Goal: Information Seeking & Learning: Learn about a topic

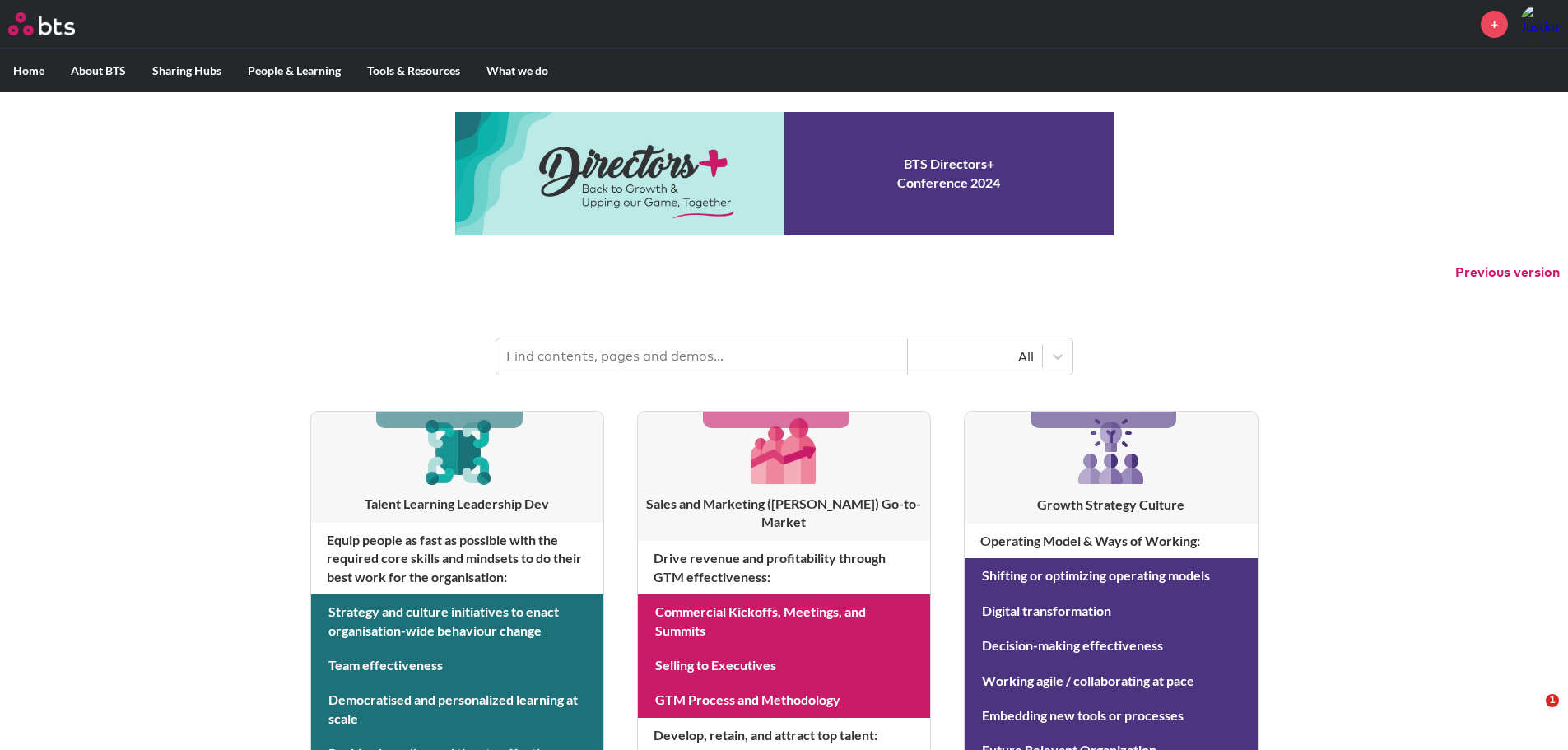
click at [763, 360] on input "text" at bounding box center [701, 357] width 411 height 36
type input "momenta"
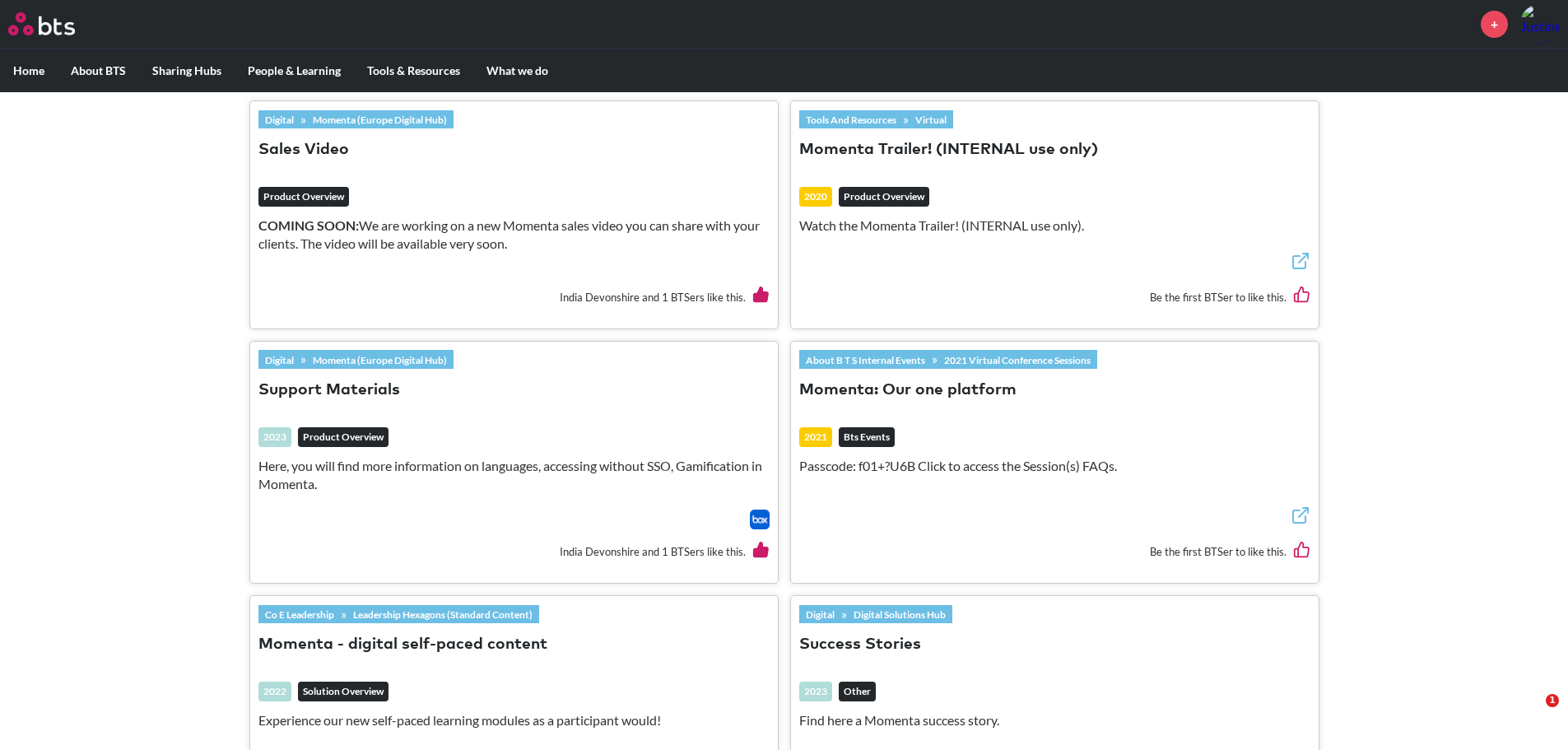
scroll to position [658, 0]
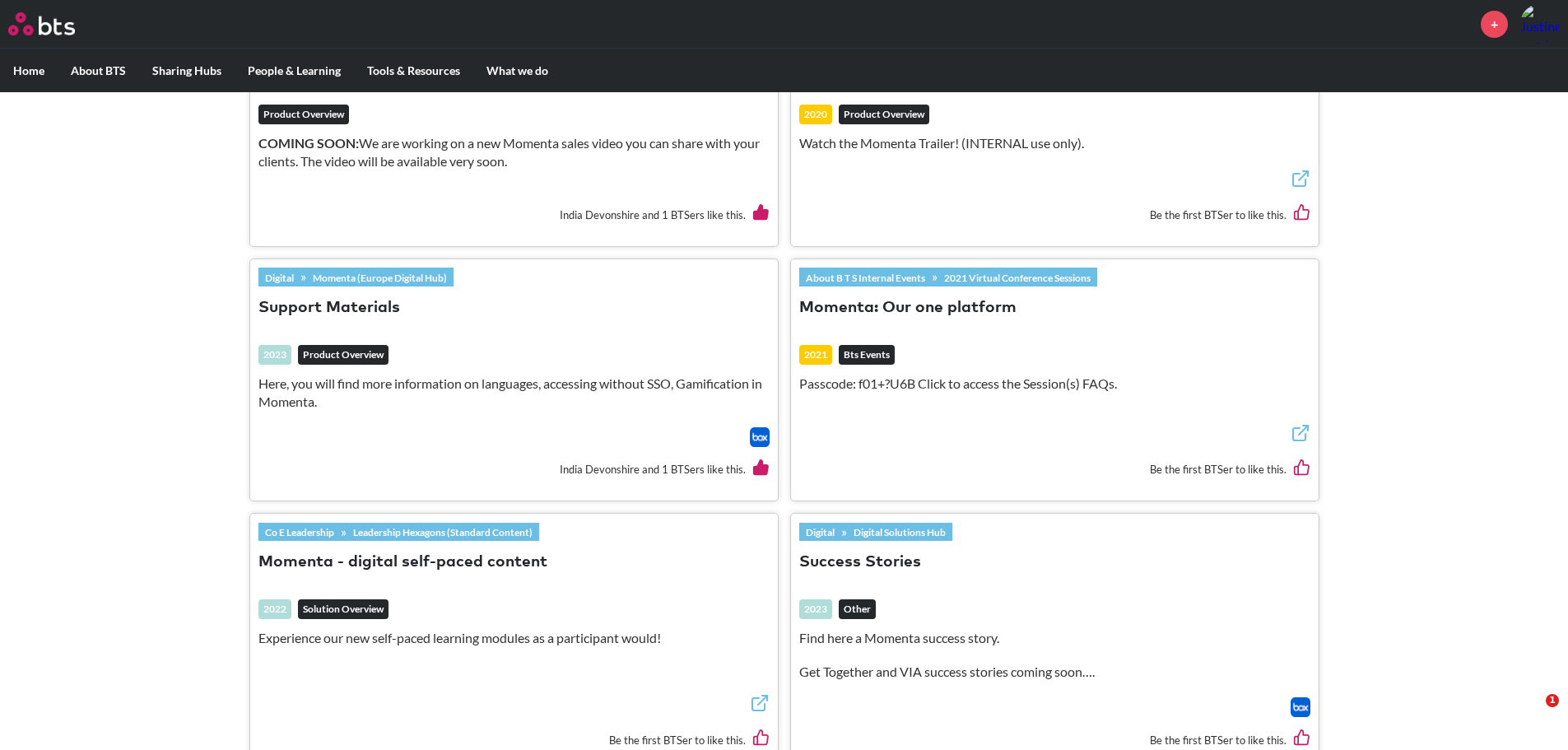
click at [942, 386] on p "Passcode: f01+?U6B Click to access the Session(s) FAQs." at bounding box center [1054, 383] width 511 height 18
click at [852, 385] on p "Passcode: f01+?U6B Click to access the Session(s) FAQs." at bounding box center [1054, 383] width 511 height 18
click at [826, 386] on p "Passcode: f01+?U6B Click to access the Session(s) FAQs." at bounding box center [1054, 383] width 511 height 18
click at [866, 330] on h3 "Momenta: Our one platform" at bounding box center [1054, 316] width 511 height 39
click at [896, 300] on button "Momenta: Our one platform" at bounding box center [908, 308] width 217 height 22
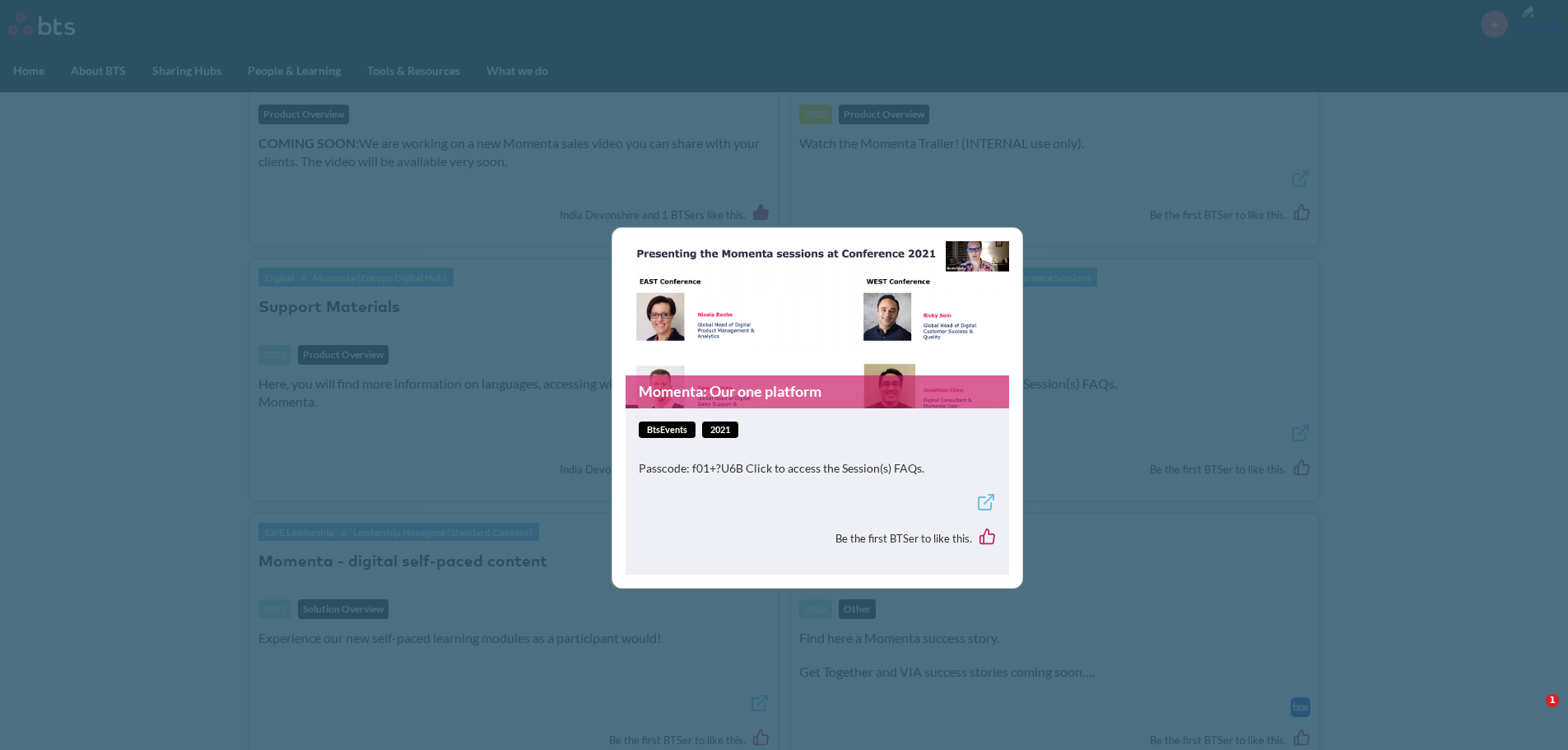
click at [778, 388] on link "Momenta: Our one platform" at bounding box center [816, 391] width 383 height 32
drag, startPoint x: 690, startPoint y: 467, endPoint x: 740, endPoint y: 467, distance: 50.0
click at [740, 467] on p "Passcode: f01+?U6B Click to access the Session(s) FAQs." at bounding box center [816, 468] width 357 height 17
copy p "f01+?U6B"
click at [425, 450] on div "Momenta: Our one platform btsEvents 2021 Passcode: f01+?U6B Click to access the…" at bounding box center [784, 375] width 1568 height 750
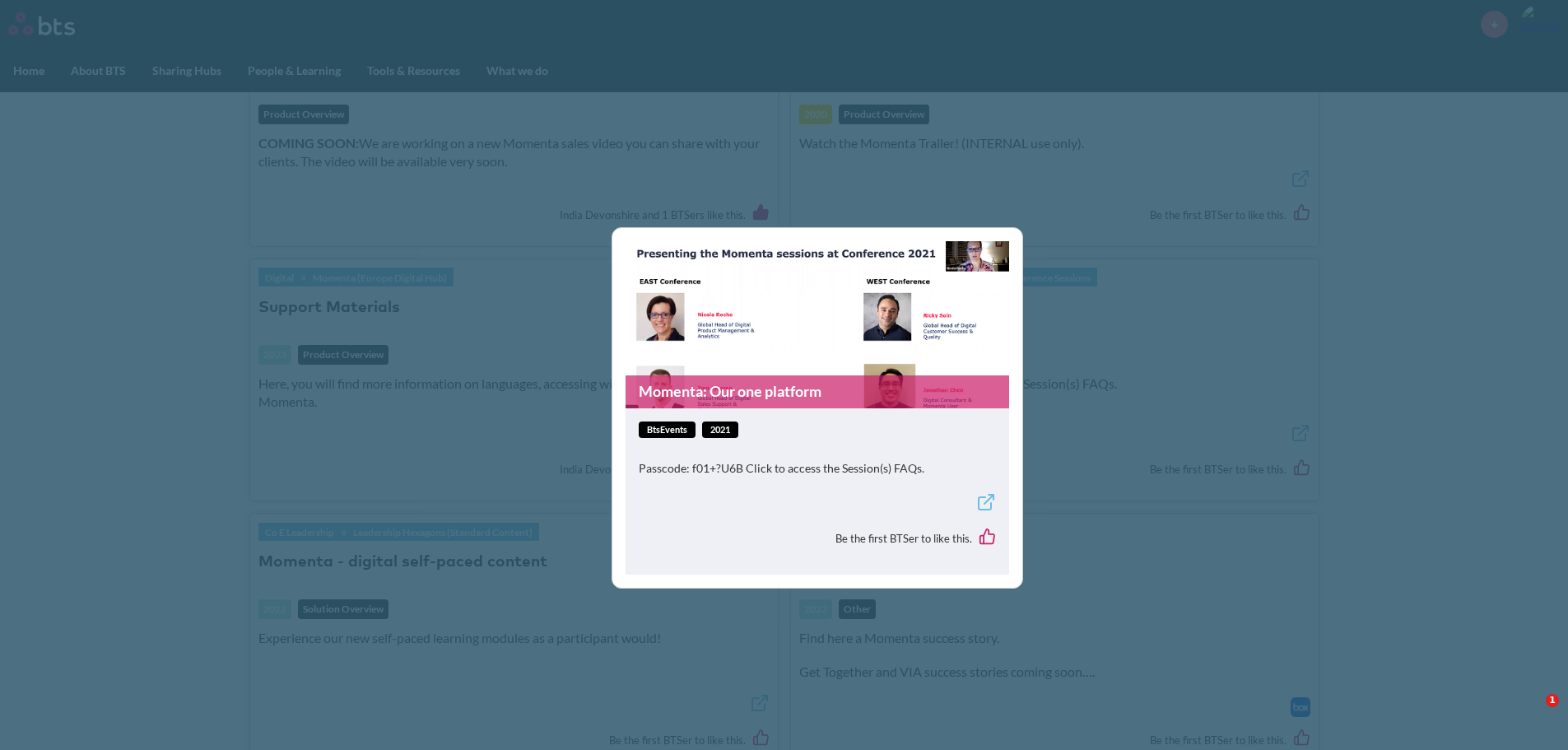
click at [1195, 354] on div "Momenta: Our one platform btsEvents 2021 Passcode: f01+?U6B Click to access the…" at bounding box center [784, 375] width 1568 height 750
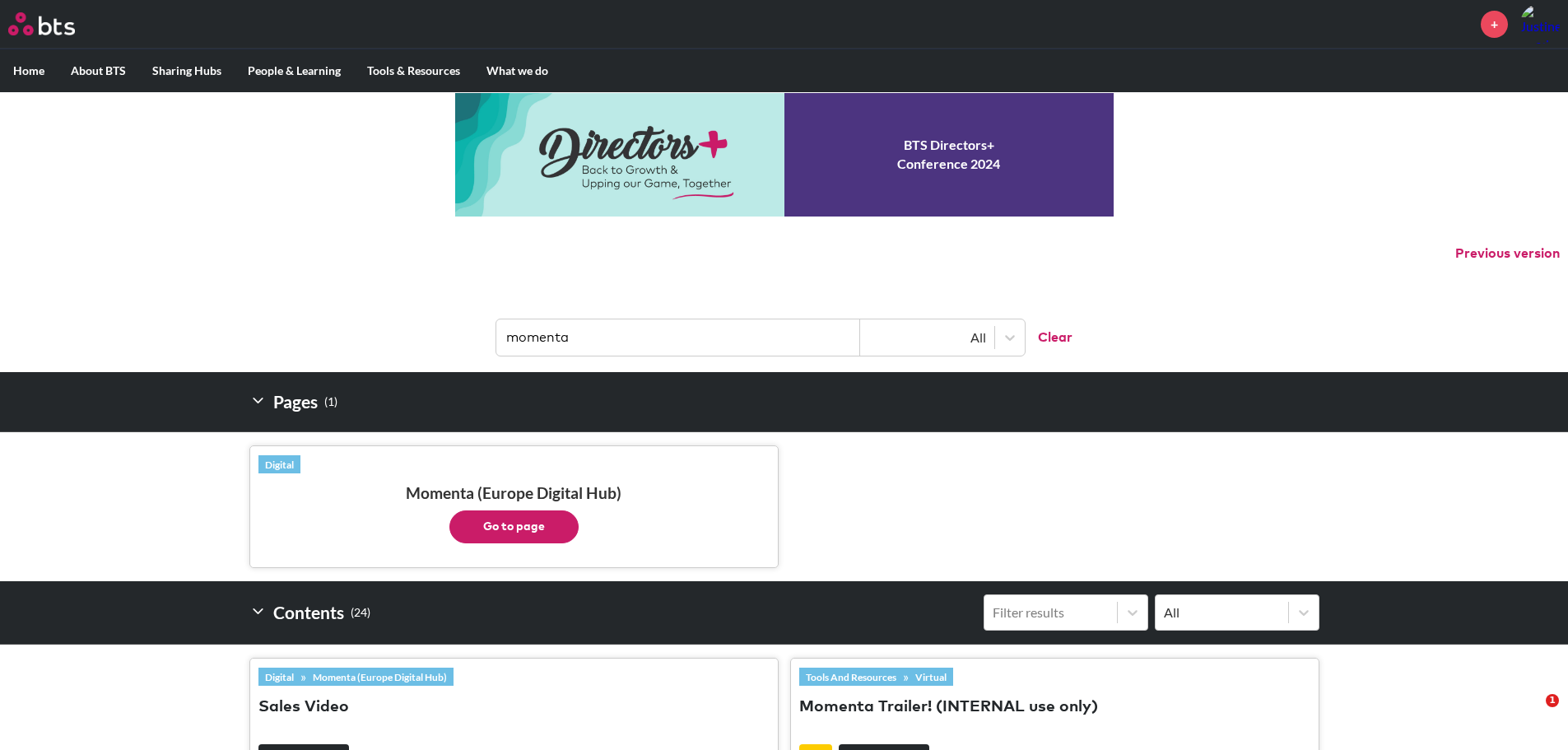
scroll to position [0, 0]
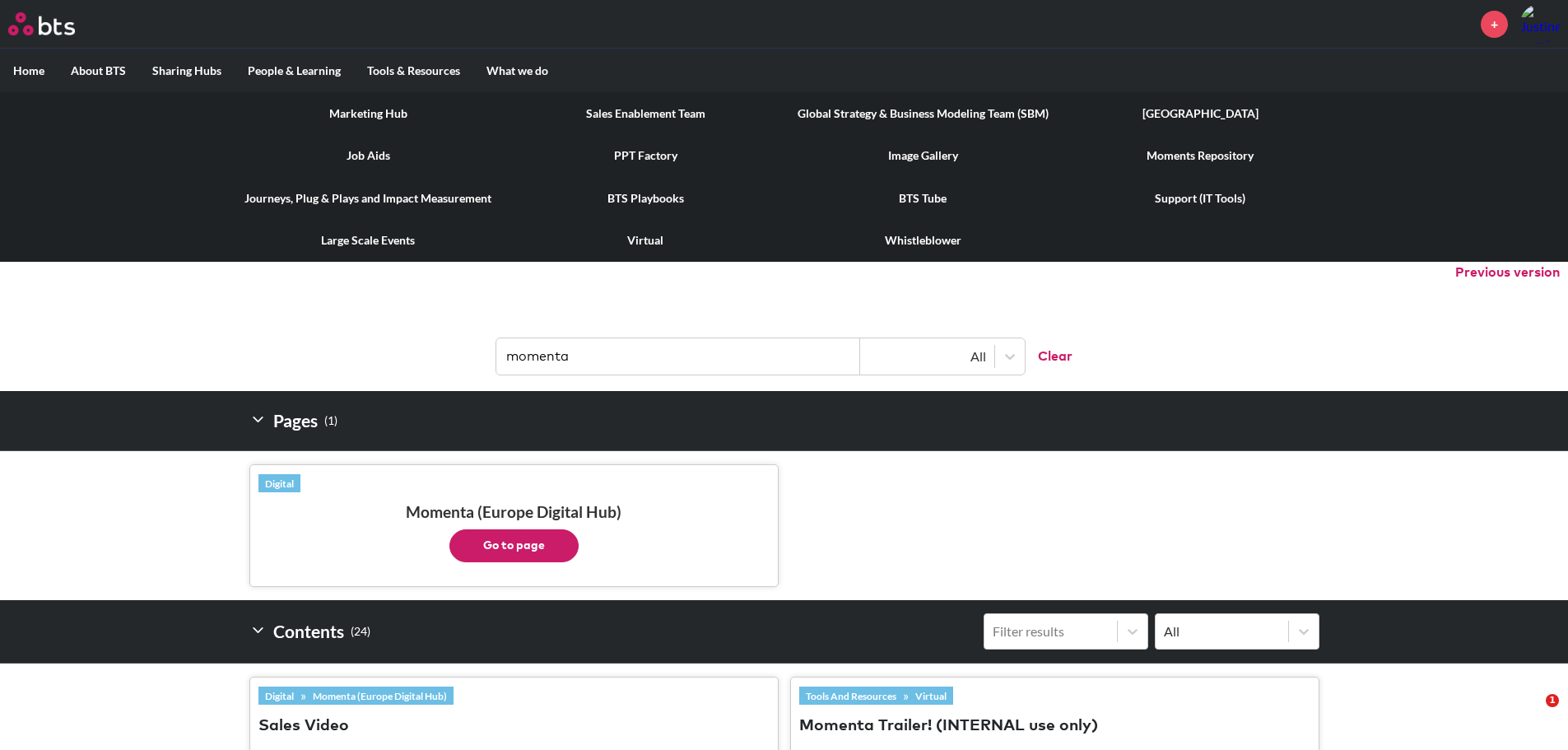
click at [1198, 156] on link "Moments Repository" at bounding box center [1200, 155] width 278 height 43
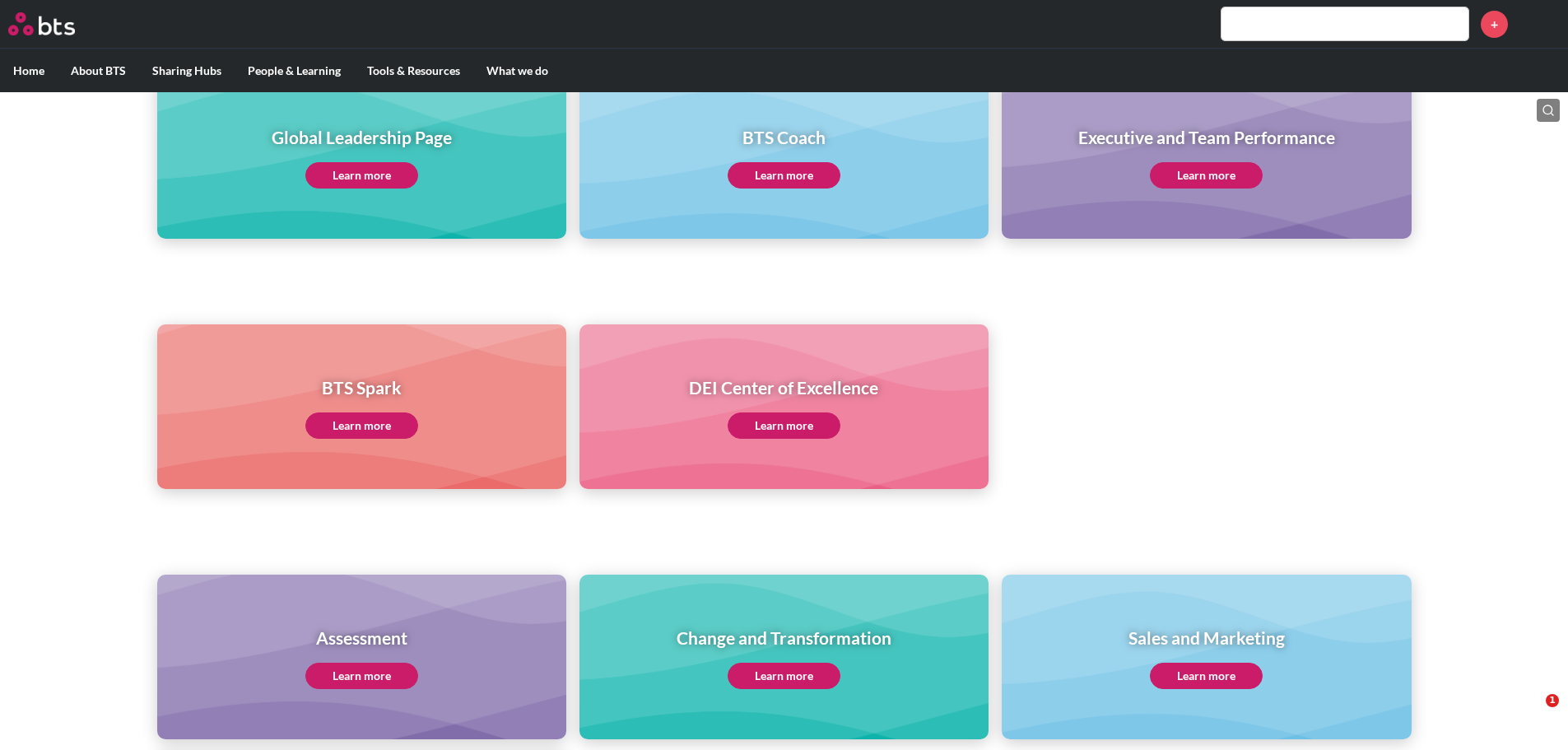
scroll to position [247, 0]
